Goal: Transaction & Acquisition: Purchase product/service

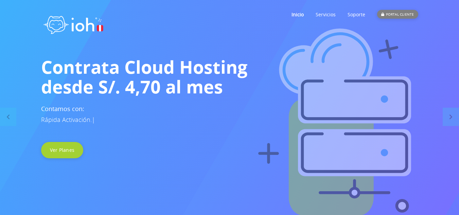
click at [386, 17] on div "PORTAL CLIENTE" at bounding box center [397, 14] width 41 height 9
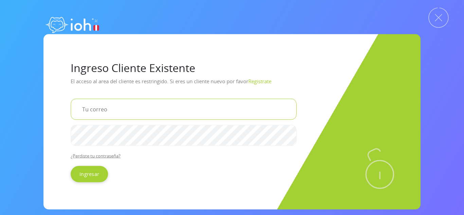
click at [170, 115] on input "email" at bounding box center [184, 109] width 226 height 21
click at [163, 113] on input "email" at bounding box center [184, 109] width 226 height 21
type input "fvilela2487@gmail.com"
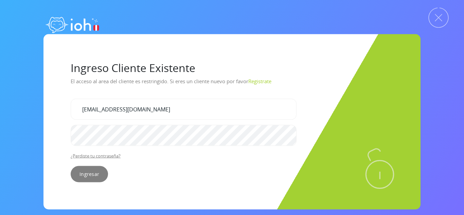
click at [95, 173] on input "Ingresar" at bounding box center [89, 174] width 37 height 16
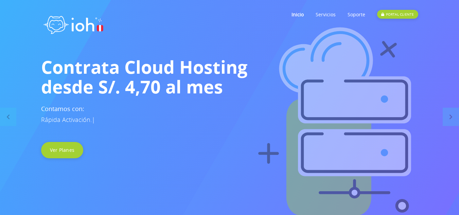
scroll to position [90, 0]
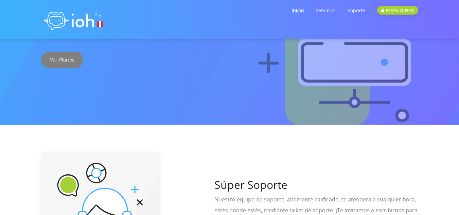
click at [69, 60] on link "Ver Planes" at bounding box center [62, 60] width 42 height 16
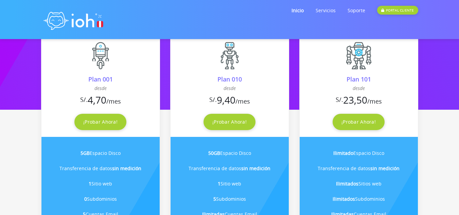
scroll to position [100, 0]
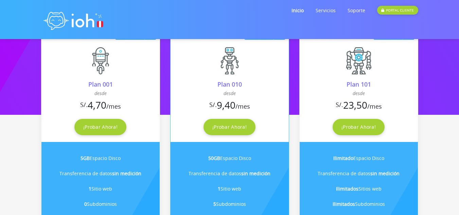
click at [232, 85] on div "Plan 010" at bounding box center [230, 84] width 118 height 9
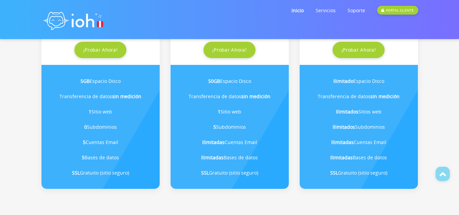
scroll to position [162, 0]
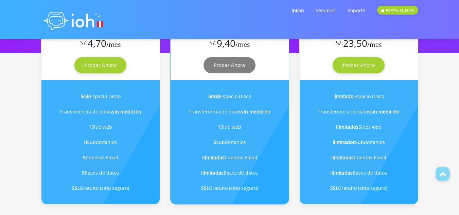
click at [232, 66] on link "¡Probar Ahora!" at bounding box center [230, 65] width 52 height 16
